Goal: Find specific page/section: Find specific page/section

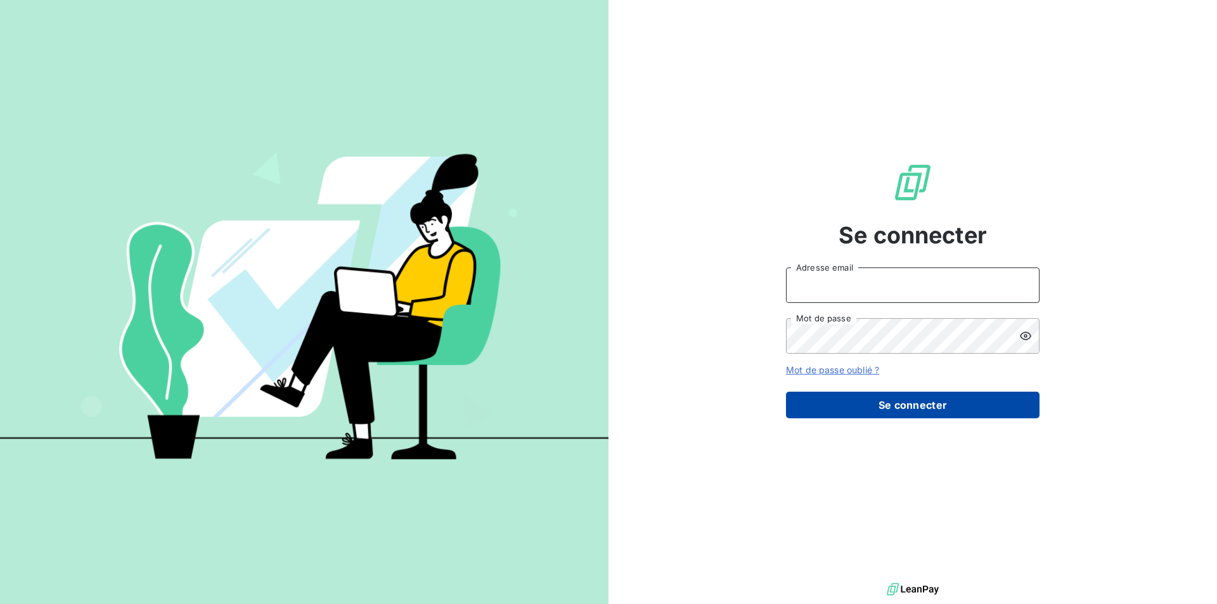
type input "[EMAIL_ADDRESS][DOMAIN_NAME]"
click at [924, 404] on button "Se connecter" at bounding box center [913, 405] width 254 height 27
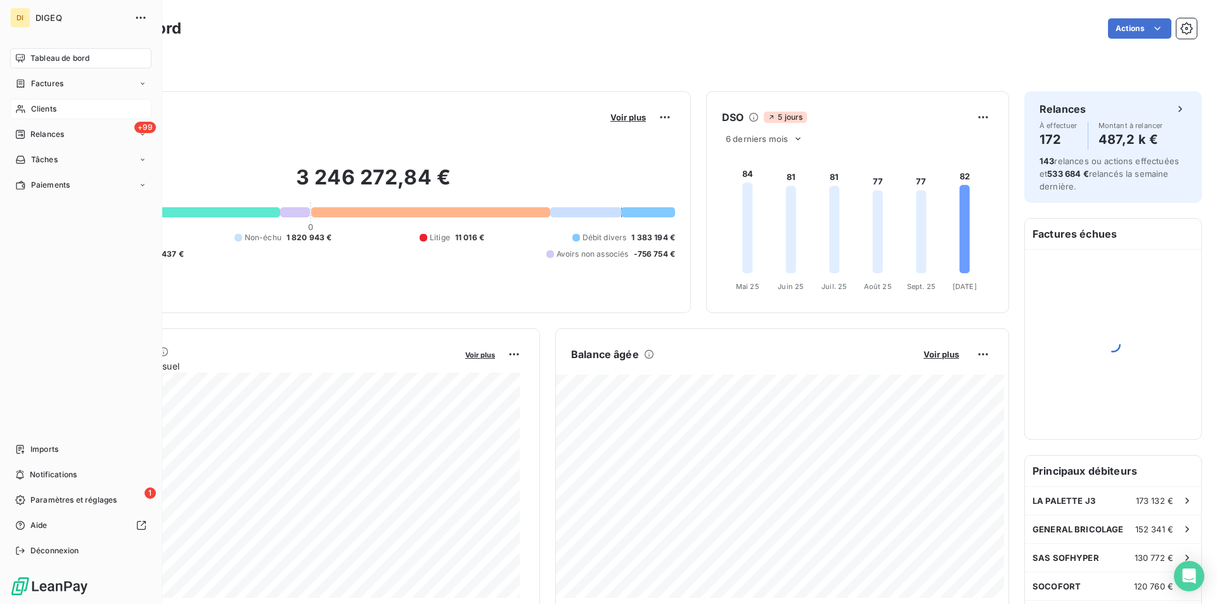
click at [48, 105] on span "Clients" at bounding box center [43, 108] width 25 height 11
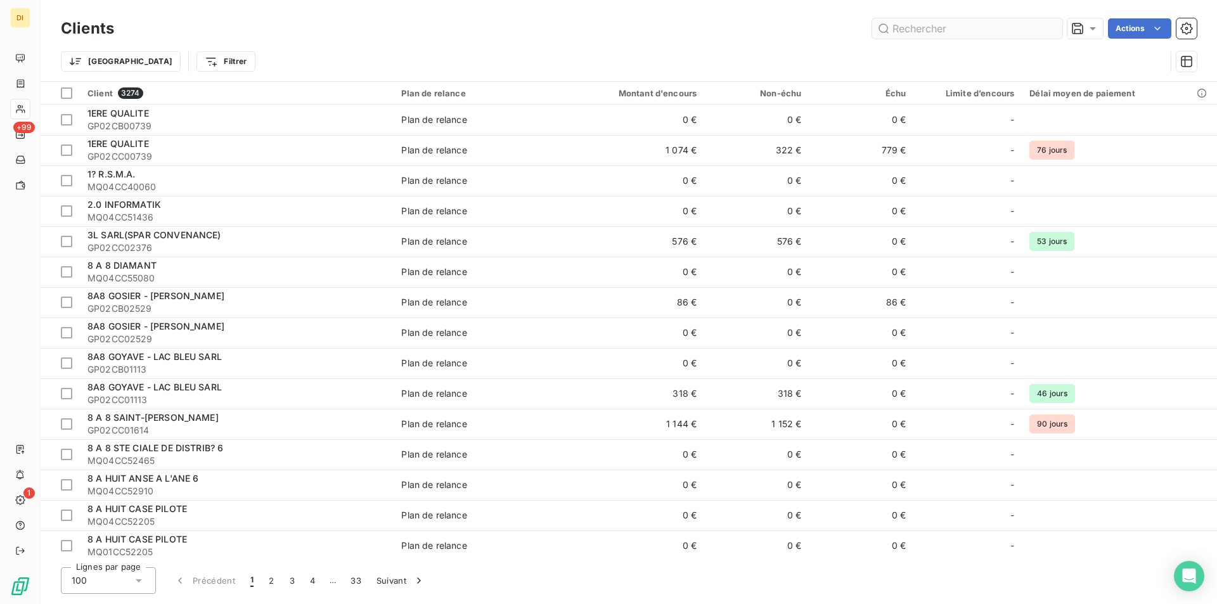
click at [975, 28] on input "text" at bounding box center [967, 28] width 190 height 20
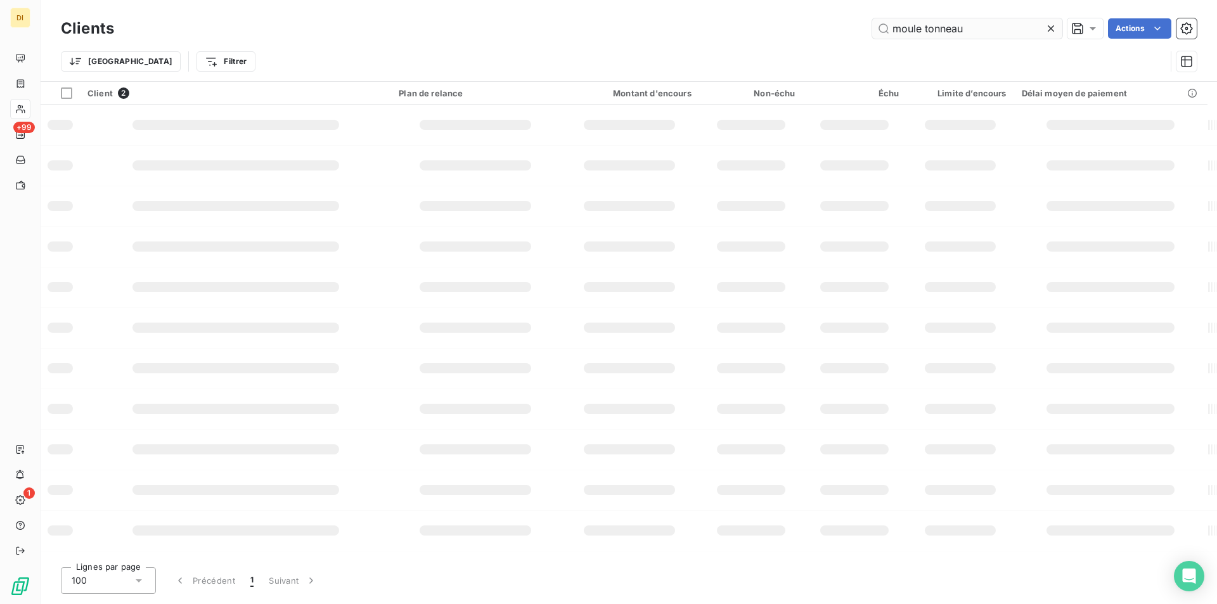
type input "moule tonneau"
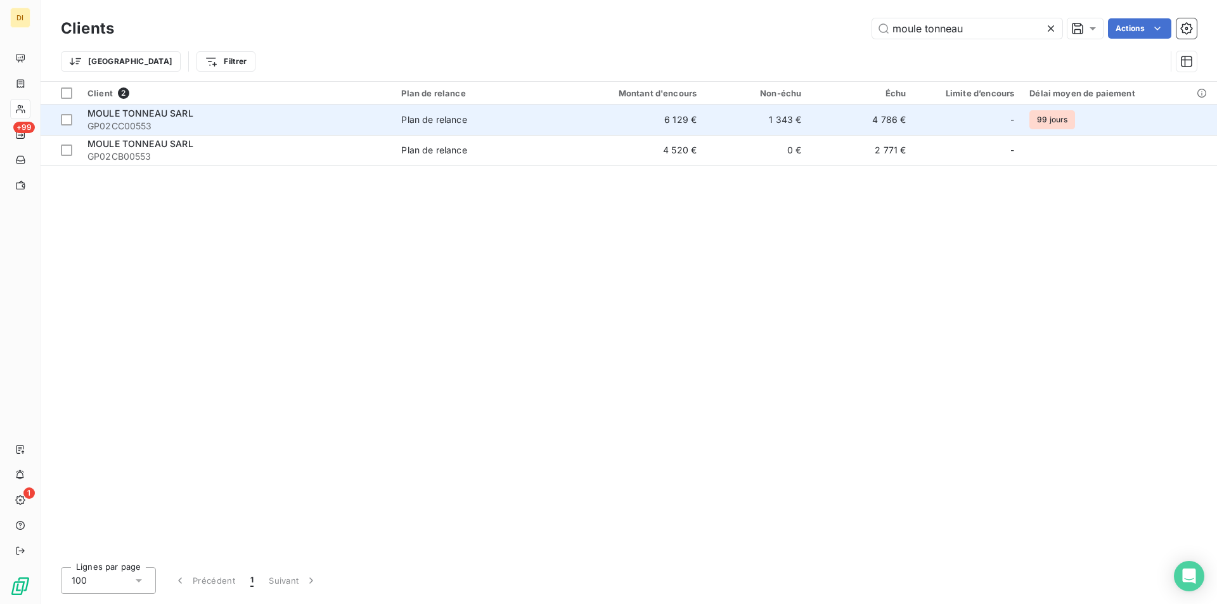
click at [618, 110] on td "6 129 €" at bounding box center [634, 120] width 140 height 30
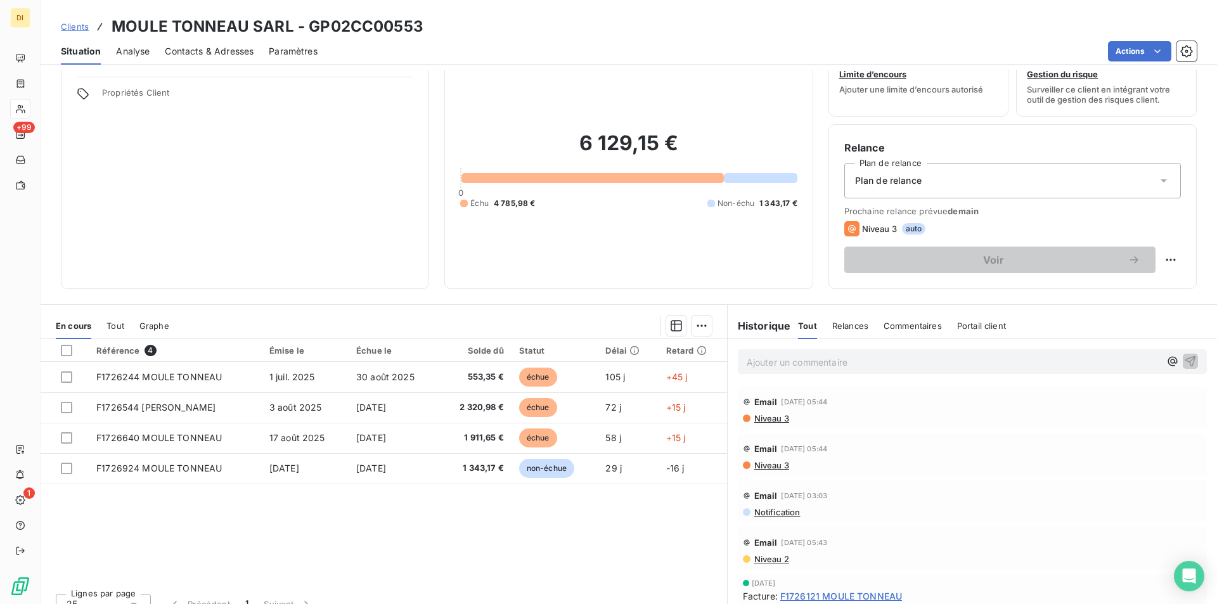
scroll to position [59, 0]
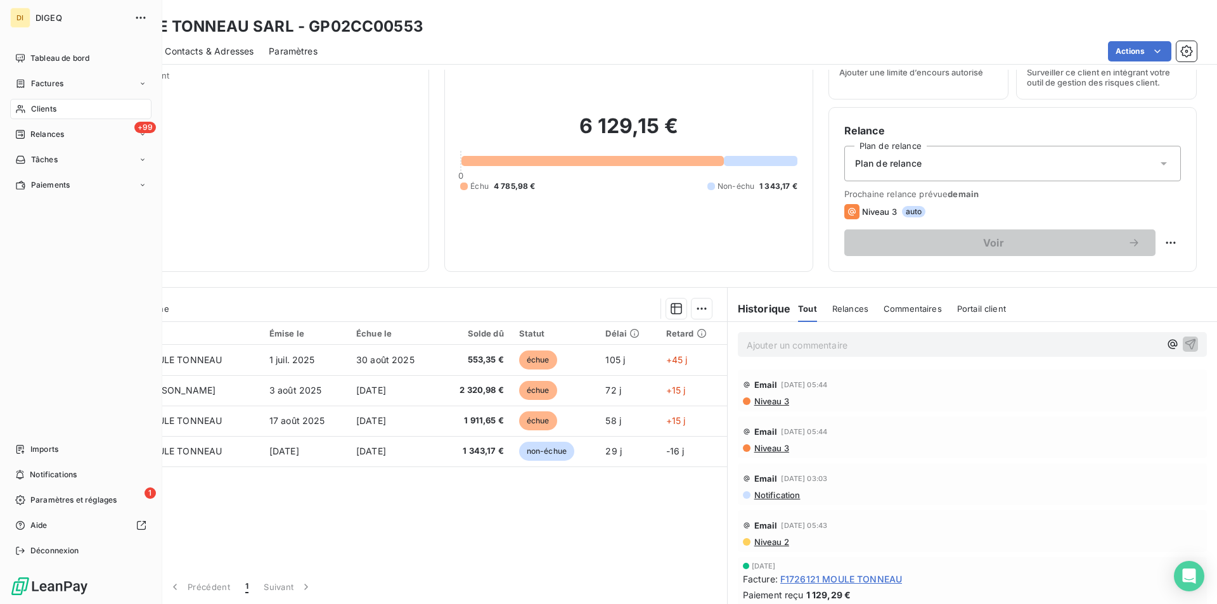
click at [49, 106] on span "Clients" at bounding box center [43, 108] width 25 height 11
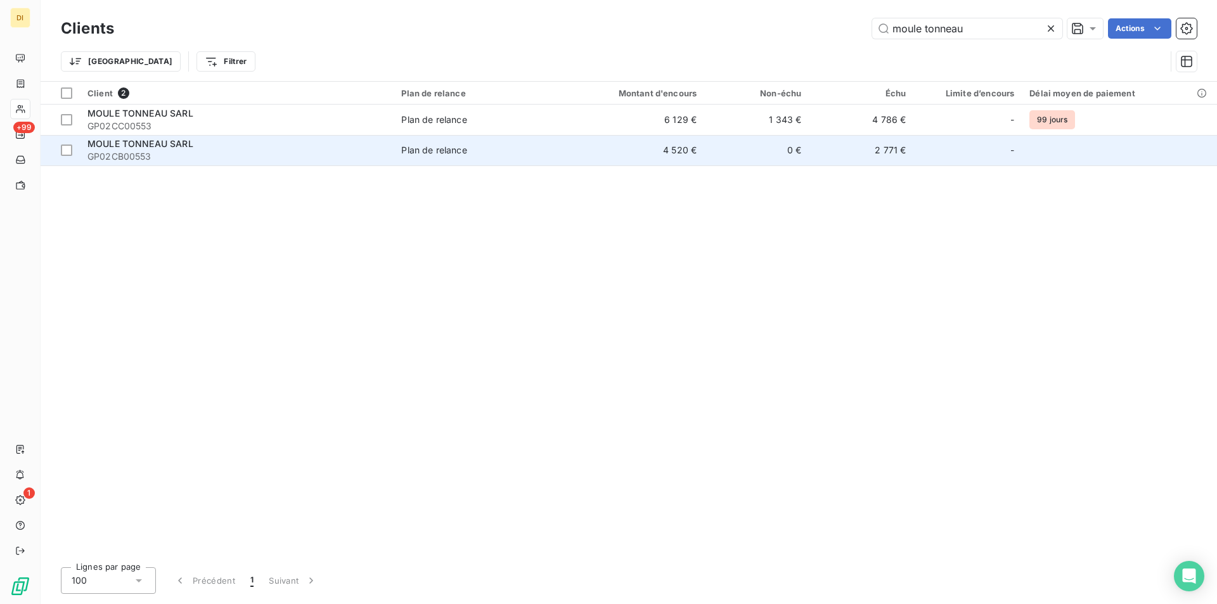
click at [883, 150] on td "2 771 €" at bounding box center [861, 150] width 105 height 30
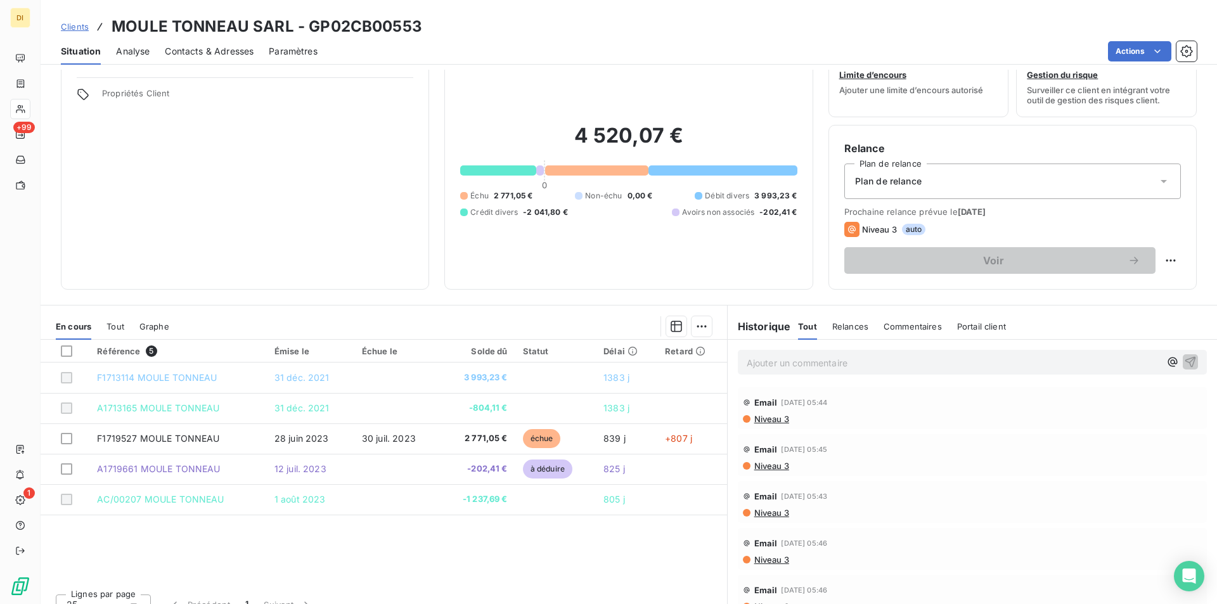
scroll to position [59, 0]
